Goal: Information Seeking & Learning: Learn about a topic

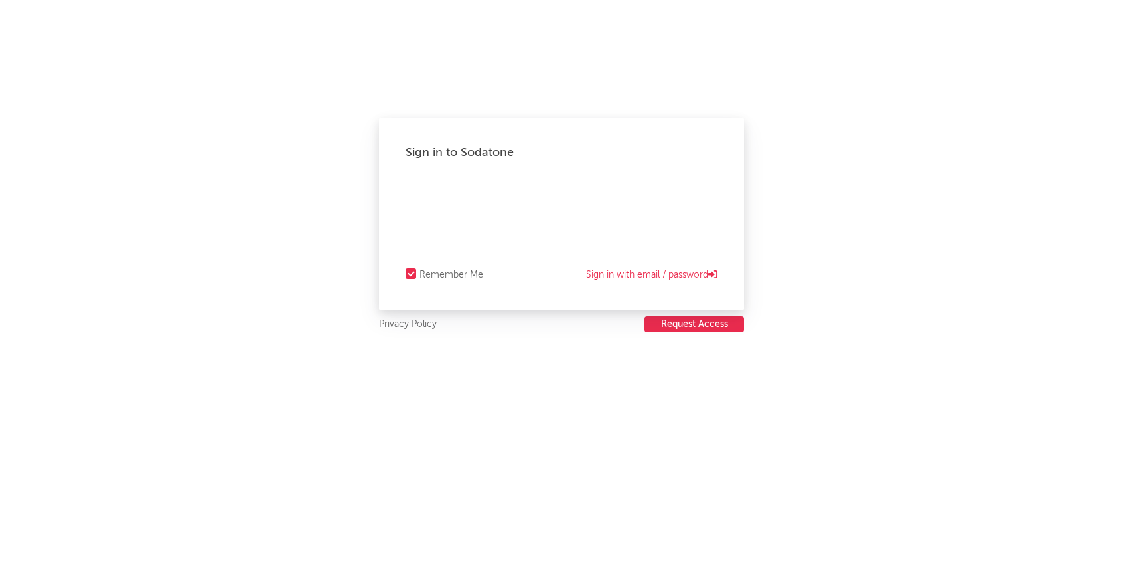
select select "warner_chappell"
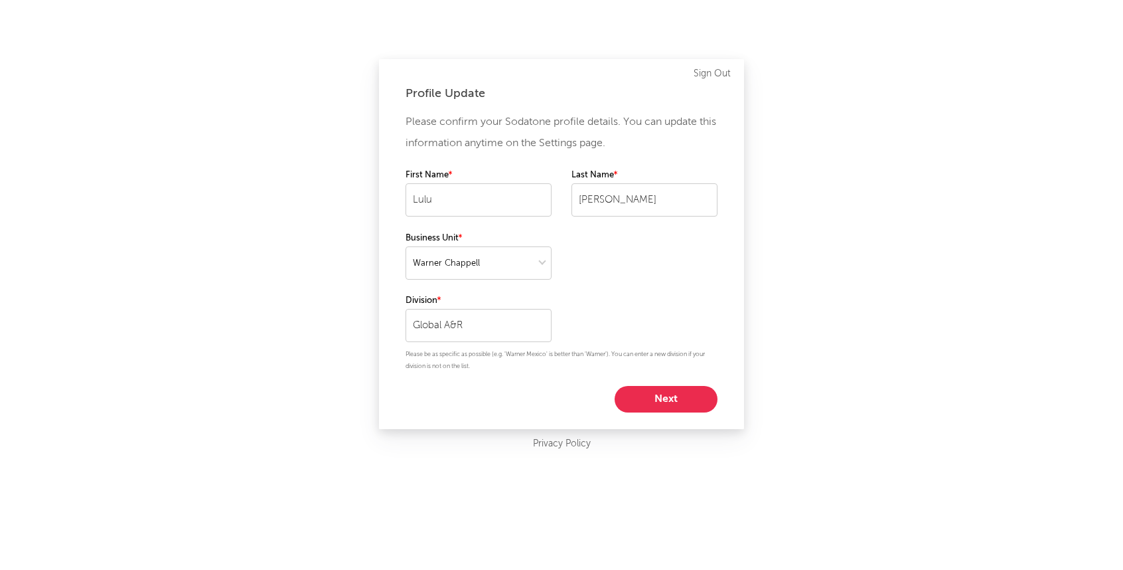
click at [655, 390] on button "Next" at bounding box center [666, 399] width 103 height 27
select select "manager"
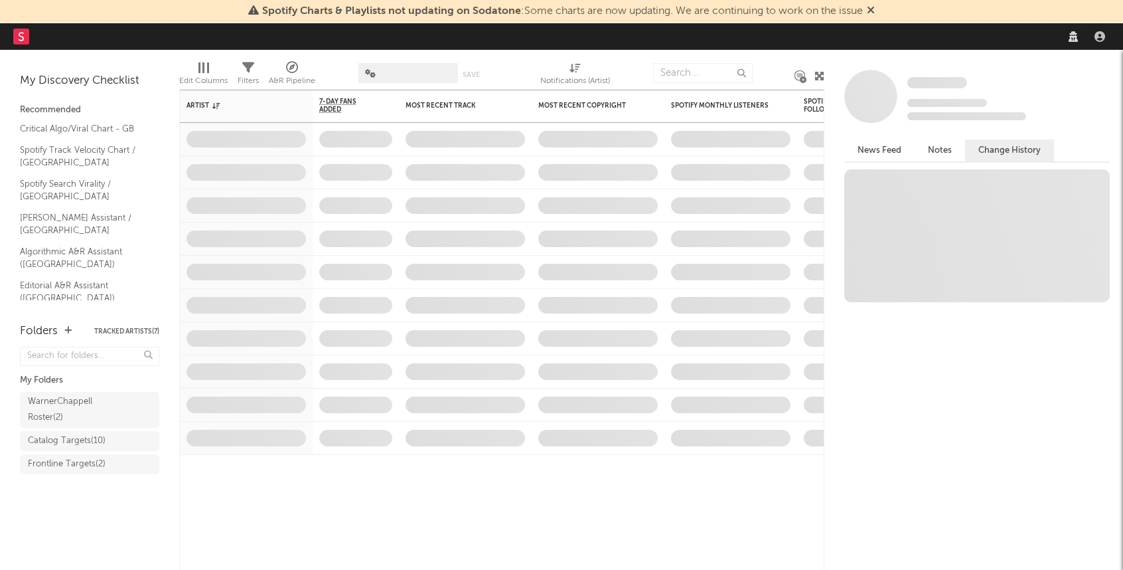
select select "manager"
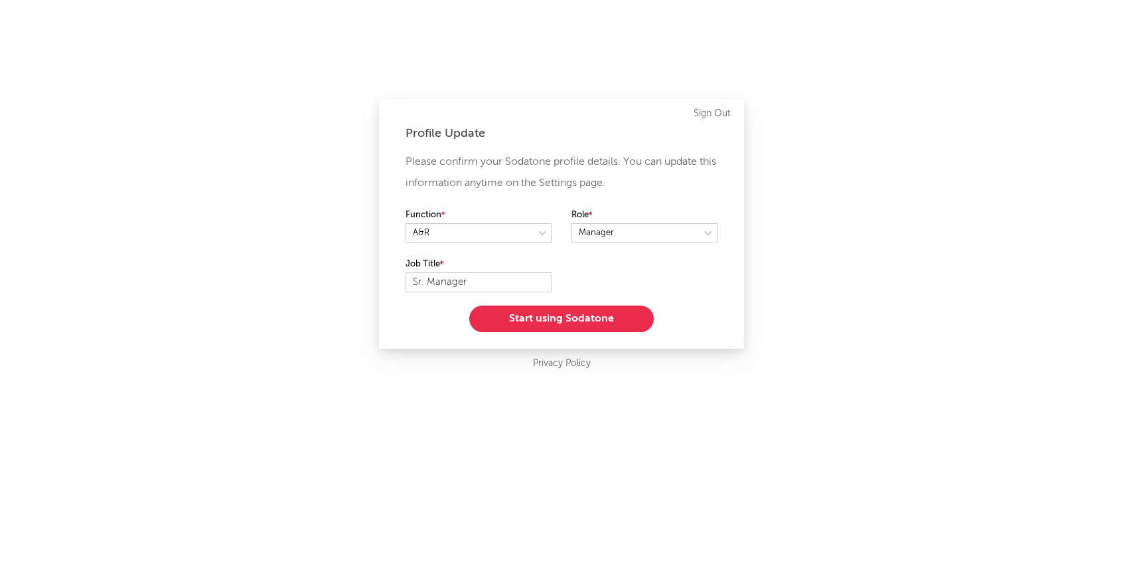
click at [594, 329] on button "Start using Sodatone" at bounding box center [561, 318] width 185 height 27
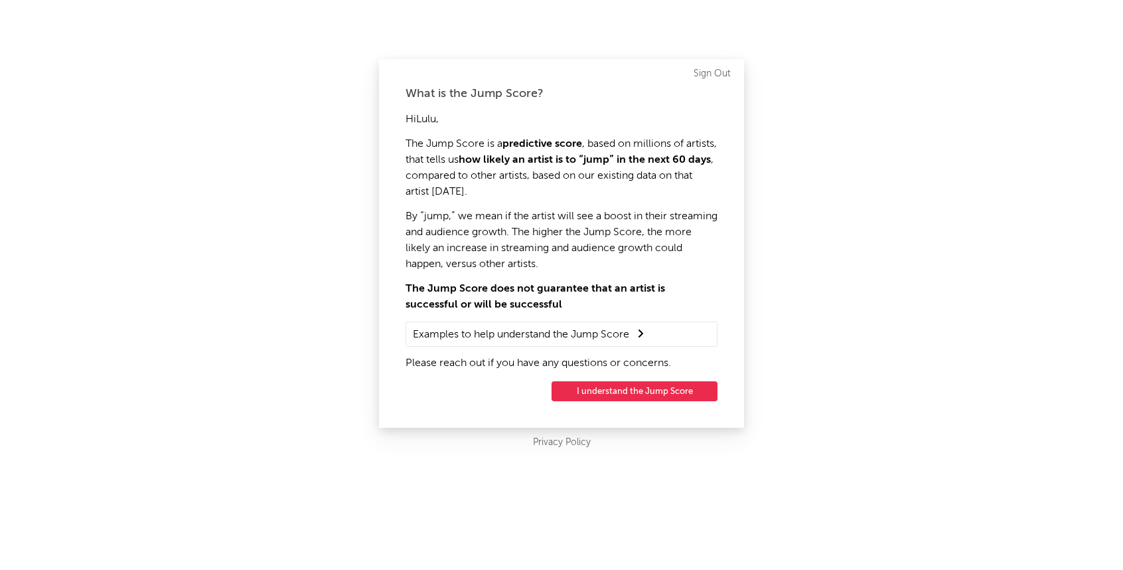
click at [629, 391] on button "I understand the Jump Score" at bounding box center [635, 391] width 166 height 20
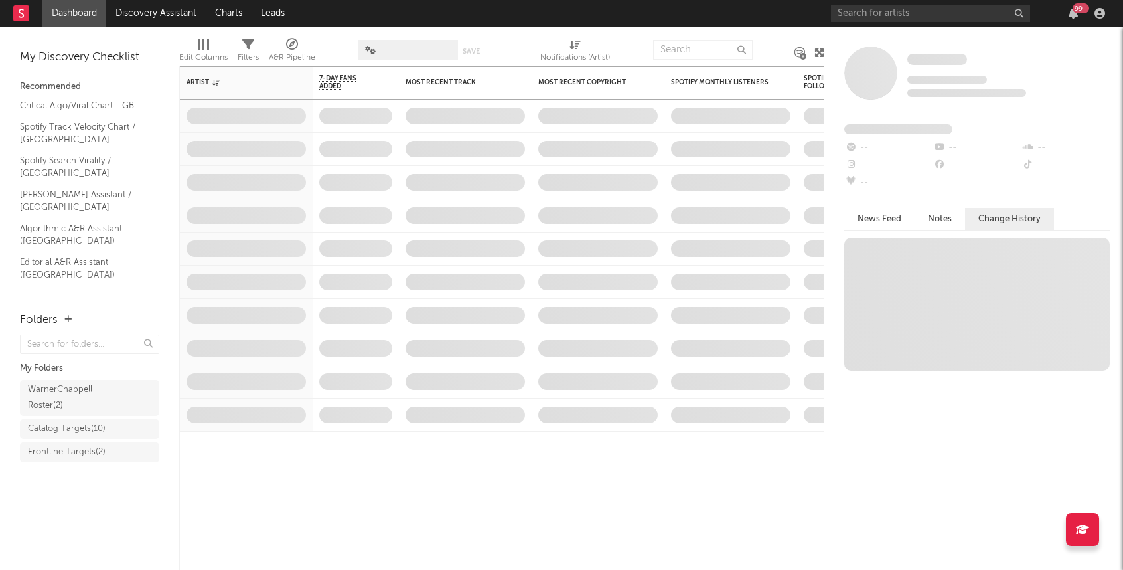
click at [408, 47] on div "Dashboard Discovery Assistant Charts Leads 99 + Notifications Settings Mark all…" at bounding box center [561, 285] width 1123 height 570
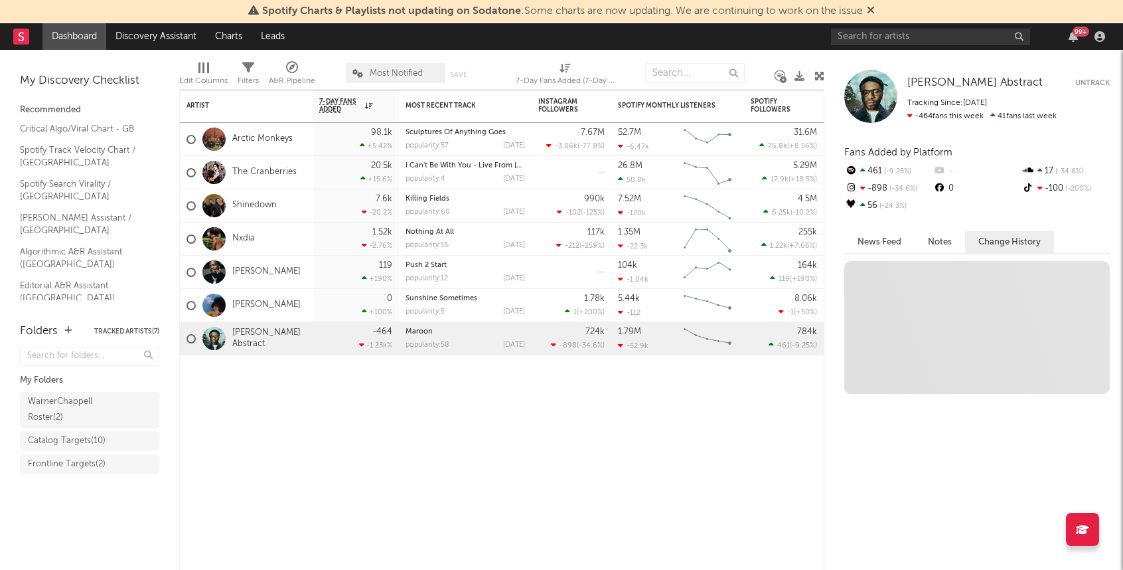
click at [409, 66] on span "Most Notified" at bounding box center [396, 73] width 100 height 20
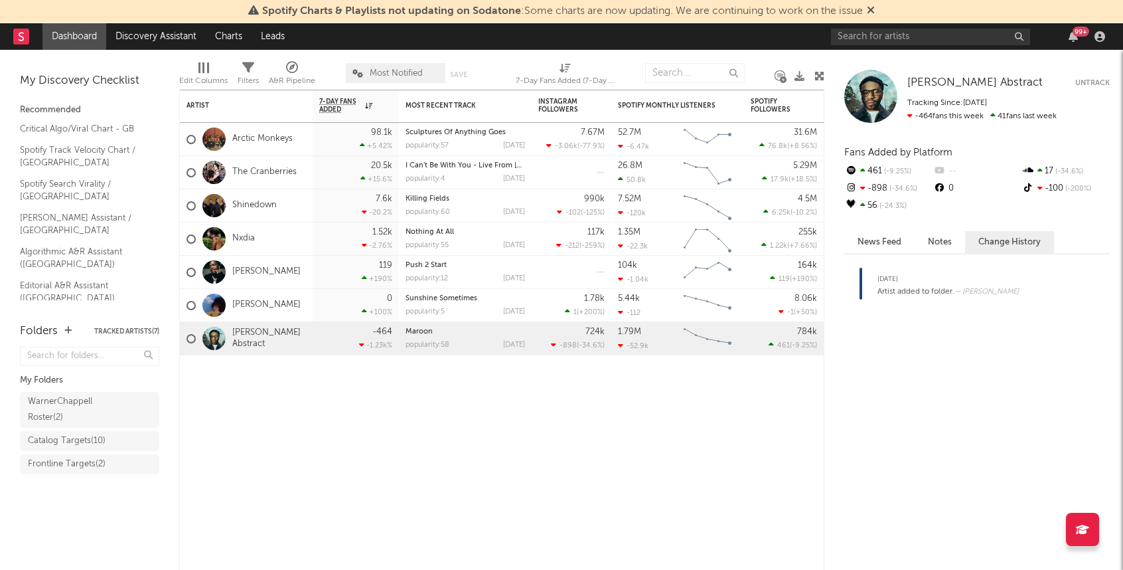
click at [1007, 27] on div "99 +" at bounding box center [970, 36] width 279 height 27
click at [982, 27] on div "99 +" at bounding box center [970, 36] width 279 height 27
type input "k"
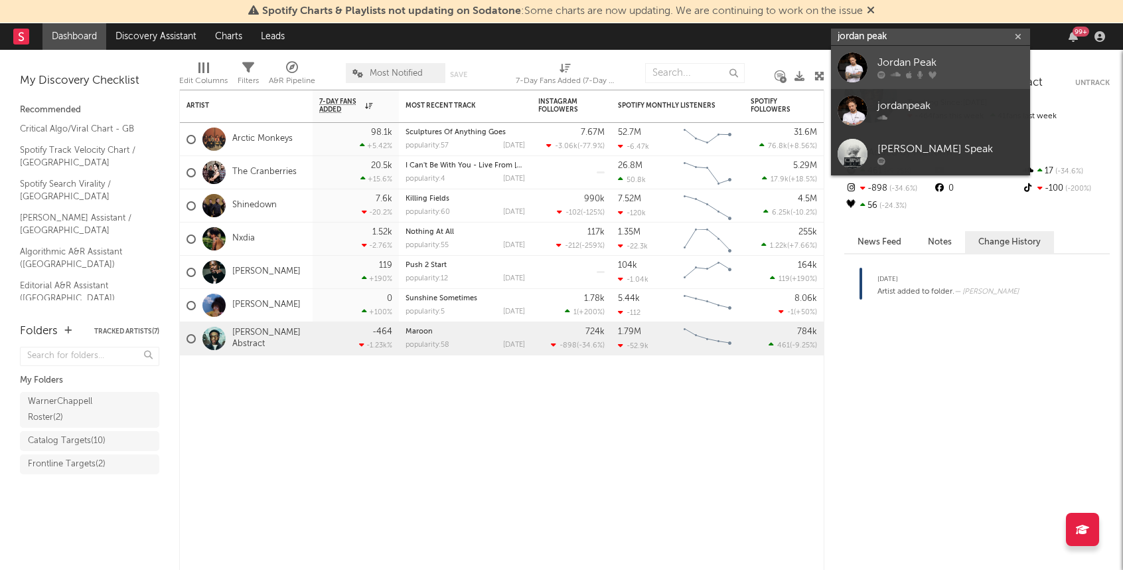
type input "jordan peak"
click at [973, 58] on div "Jordan Peak" at bounding box center [951, 63] width 146 height 16
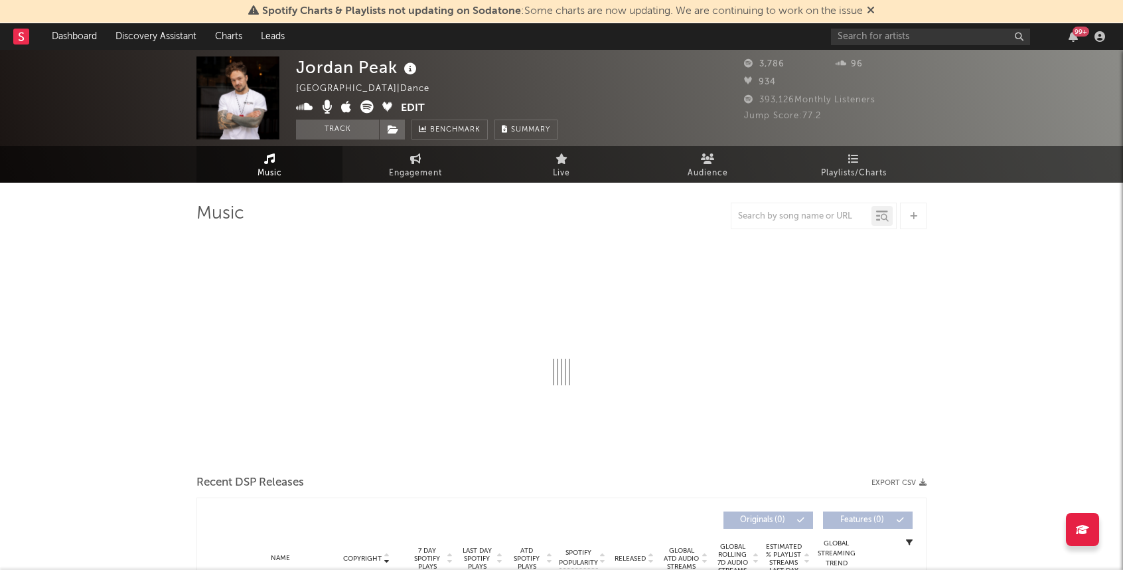
select select "1w"
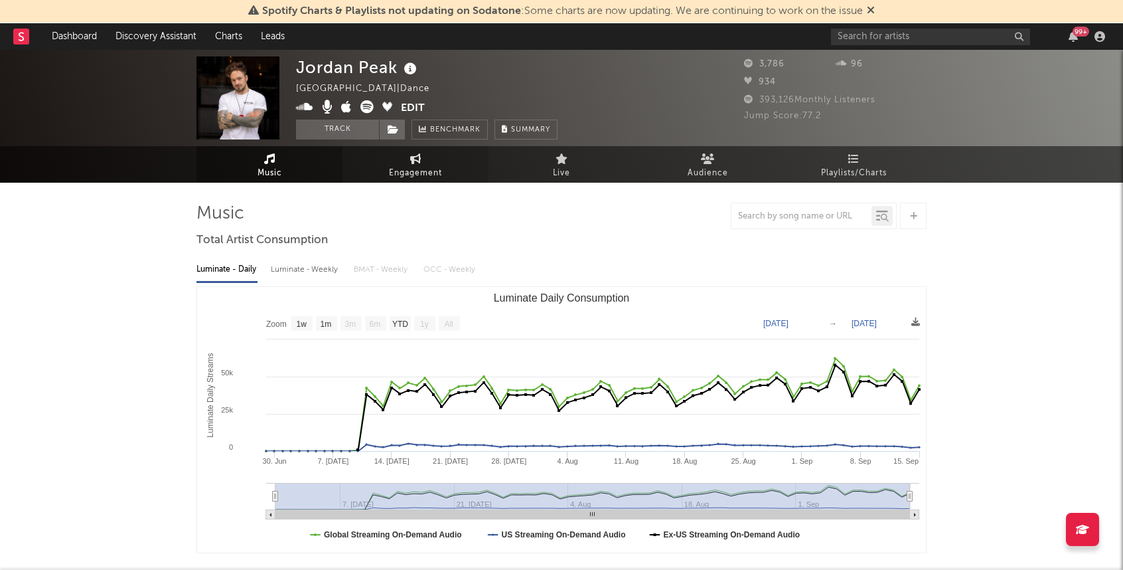
click at [404, 163] on link "Engagement" at bounding box center [416, 164] width 146 height 37
select select "1w"
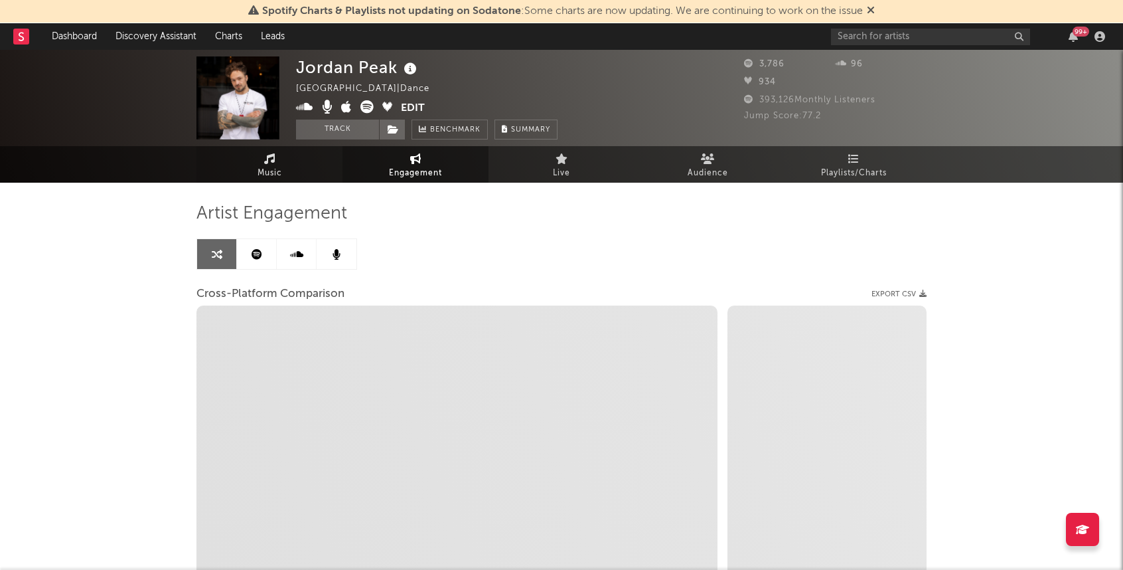
click at [286, 181] on link "Music" at bounding box center [270, 164] width 146 height 37
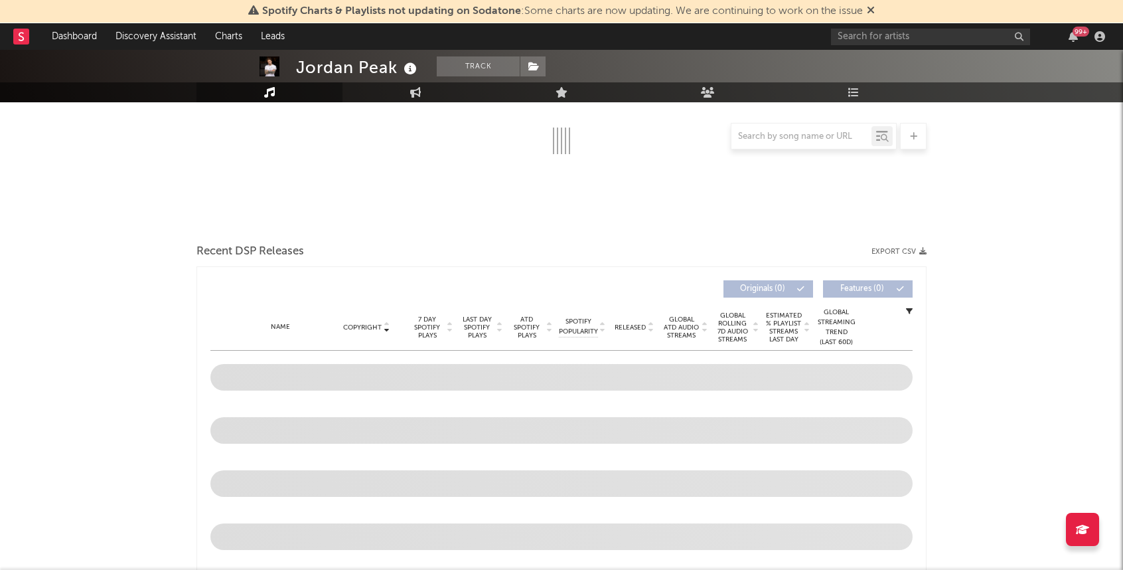
select select "1w"
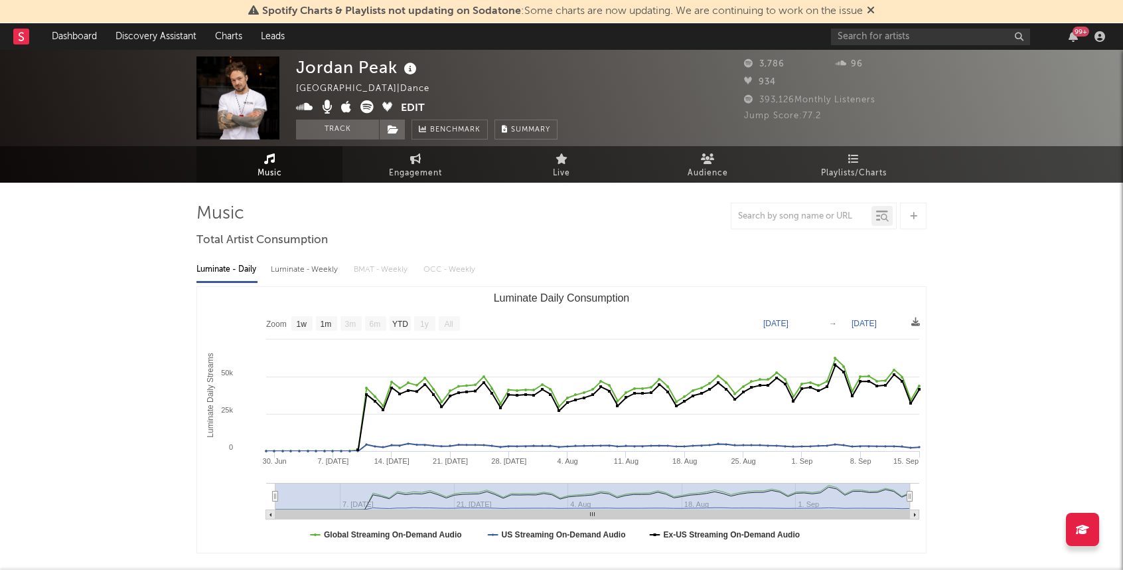
click at [333, 252] on div "Luminate - Daily Luminate - Weekly BMAT - Weekly OCC - Weekly Zoom 1w 1m 3m 6m …" at bounding box center [562, 404] width 730 height 305
click at [326, 266] on div "Luminate - Weekly" at bounding box center [306, 269] width 70 height 23
select select "6m"
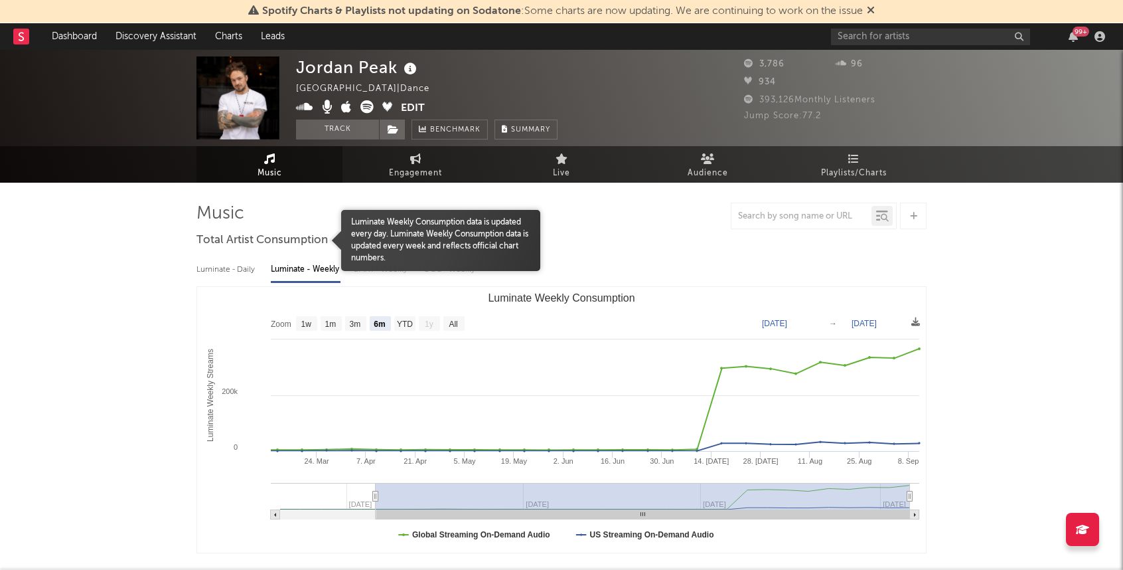
click at [271, 248] on span "Total Artist Consumption" at bounding box center [262, 240] width 131 height 16
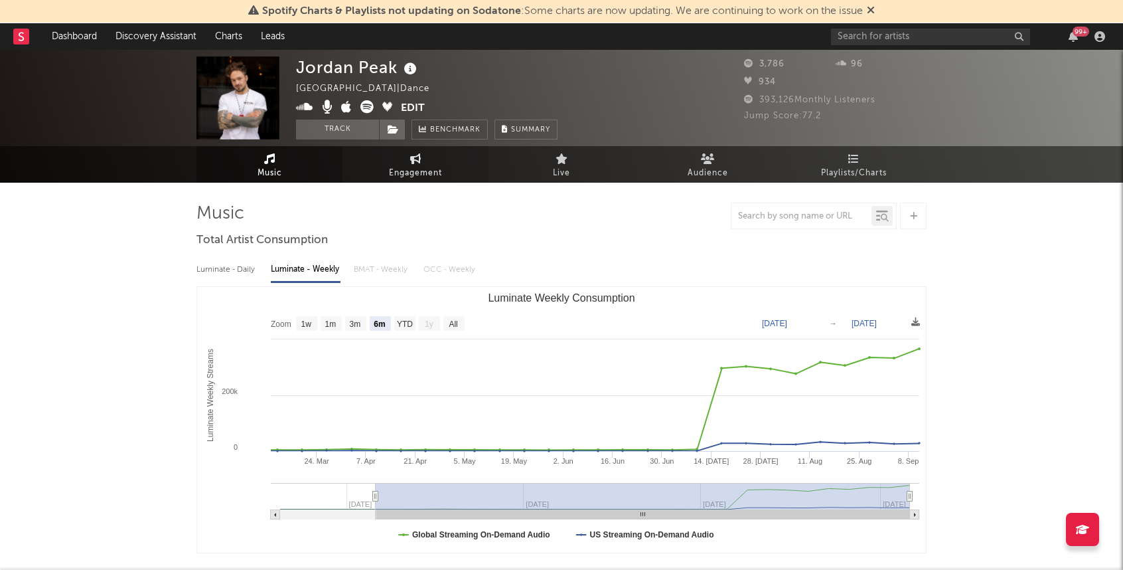
click at [468, 146] on link "Engagement" at bounding box center [416, 164] width 146 height 37
select select "1m"
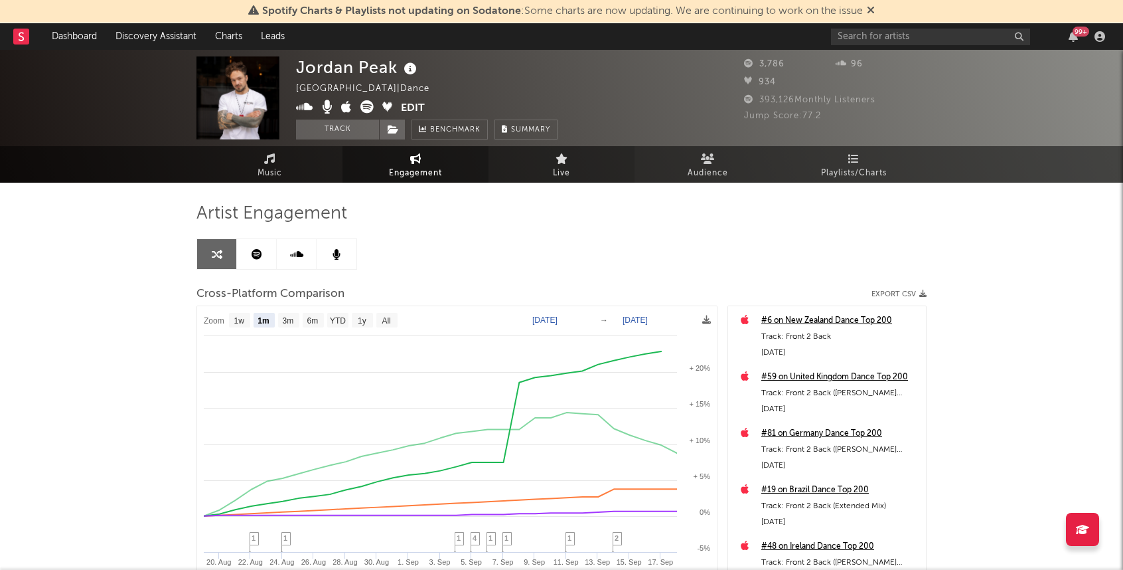
click at [580, 158] on link "Live" at bounding box center [562, 164] width 146 height 37
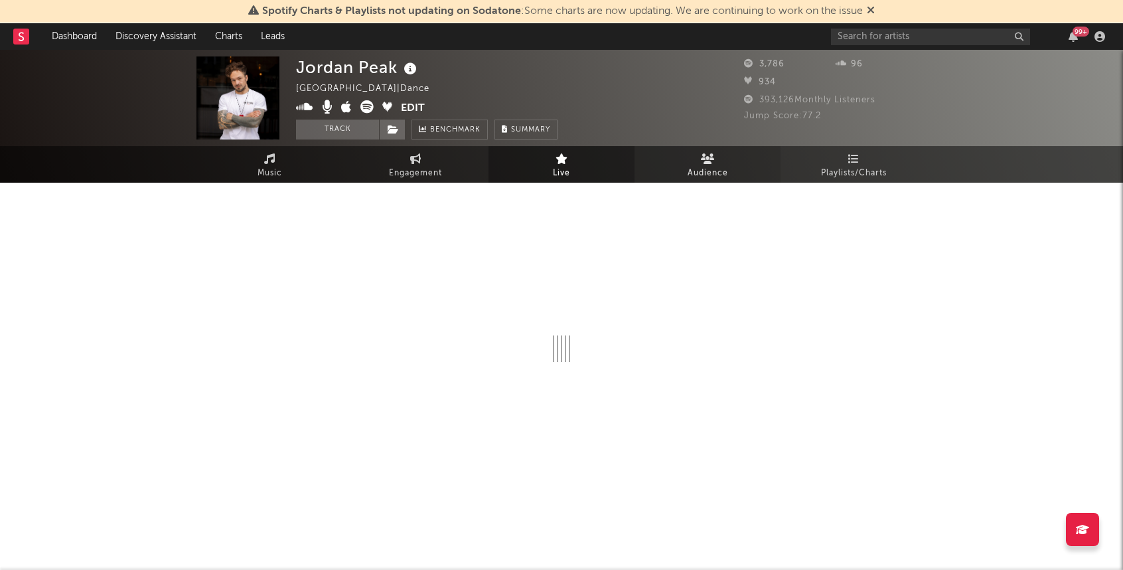
click at [699, 171] on span "Audience" at bounding box center [708, 173] width 40 height 16
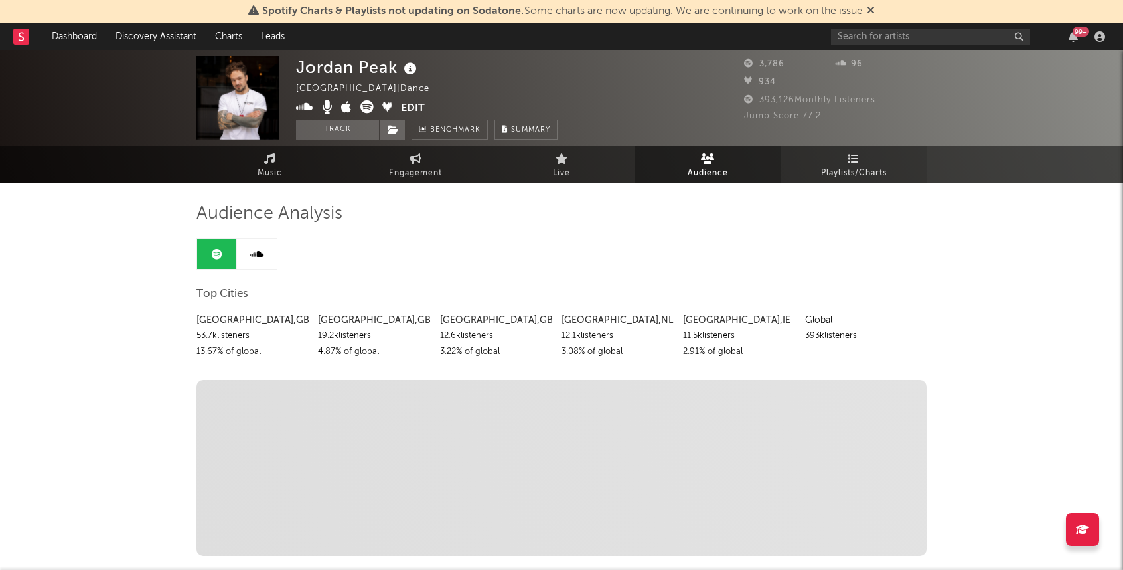
click at [791, 161] on link "Playlists/Charts" at bounding box center [854, 164] width 146 height 37
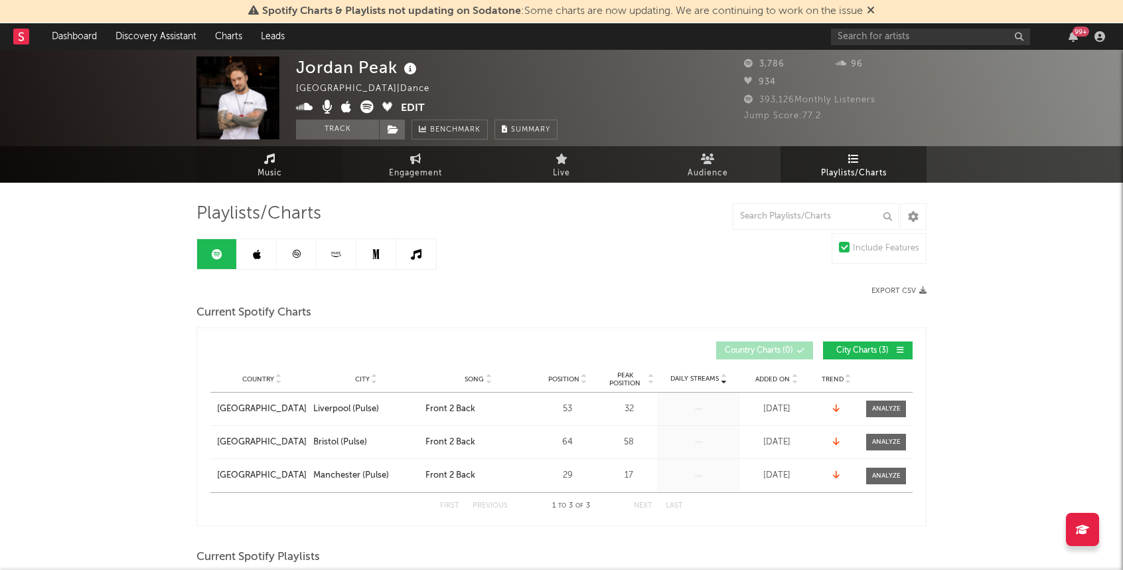
click at [274, 163] on icon at bounding box center [269, 158] width 11 height 11
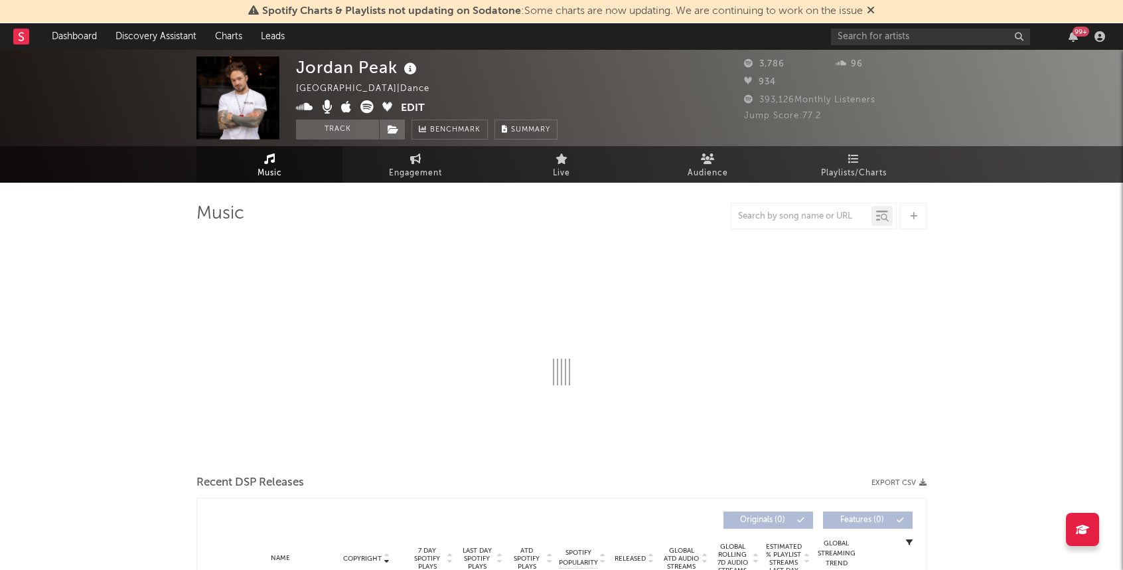
select select "1w"
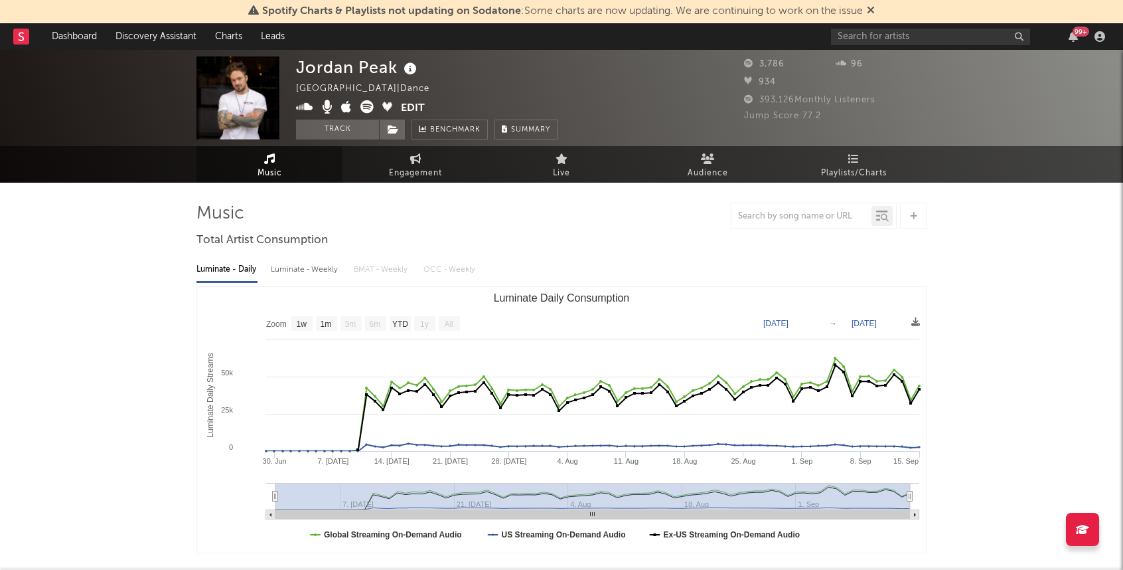
click at [331, 277] on div "Luminate - Weekly" at bounding box center [306, 269] width 70 height 23
select select "6m"
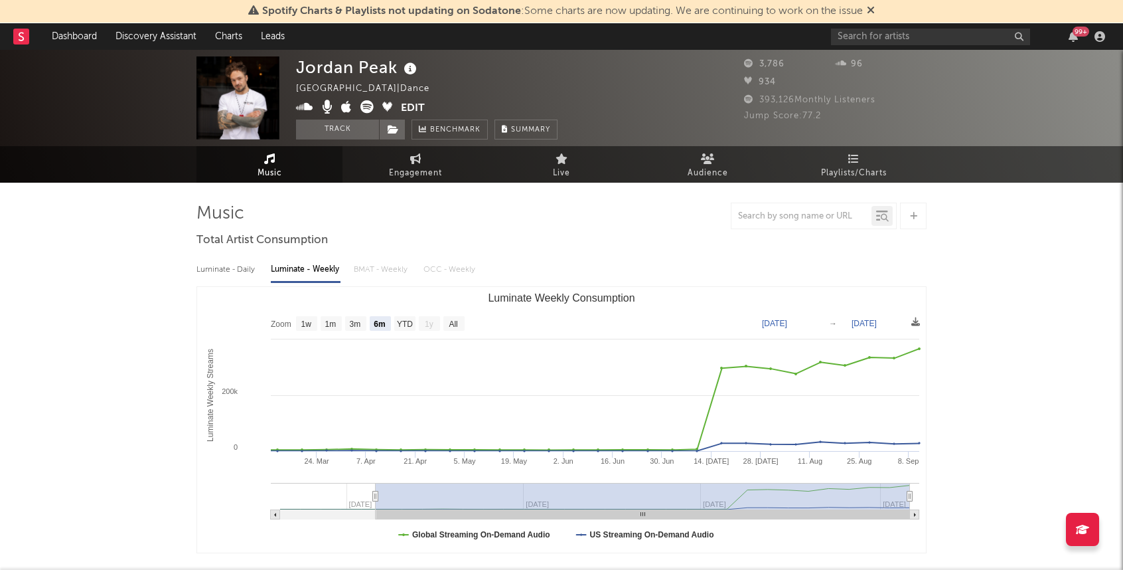
click at [268, 274] on div "Luminate - Daily Luminate - Weekly BMAT - Weekly OCC - Weekly" at bounding box center [562, 269] width 730 height 23
click at [266, 271] on div "Luminate - Daily Luminate - Weekly BMAT - Weekly OCC - Weekly" at bounding box center [562, 269] width 730 height 23
click at [252, 277] on div "Luminate - Daily" at bounding box center [227, 269] width 61 height 23
select select "1w"
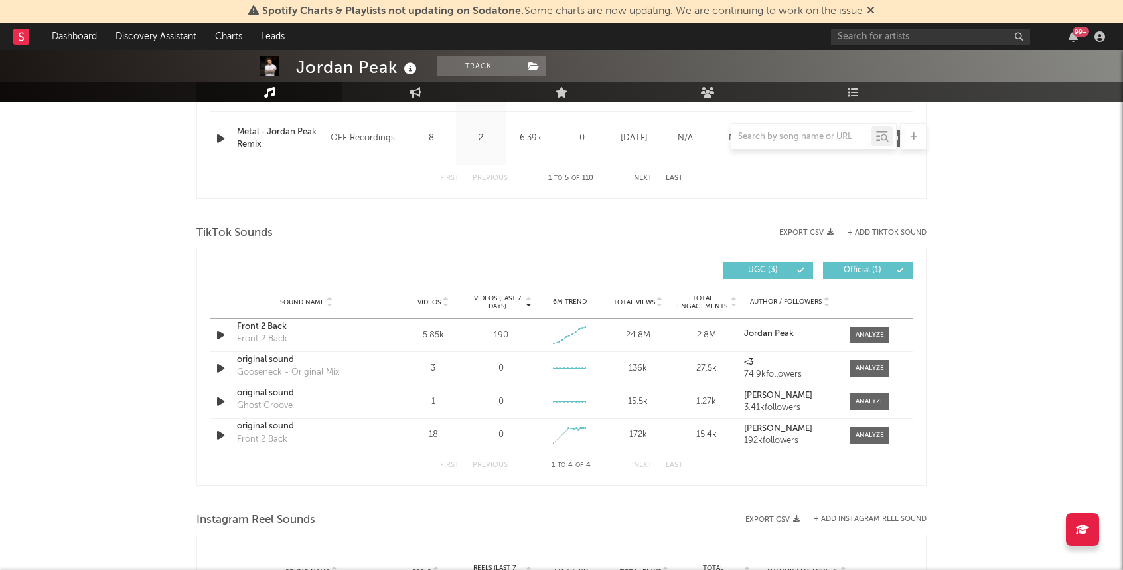
scroll to position [788, 0]
